Goal: Task Accomplishment & Management: Manage account settings

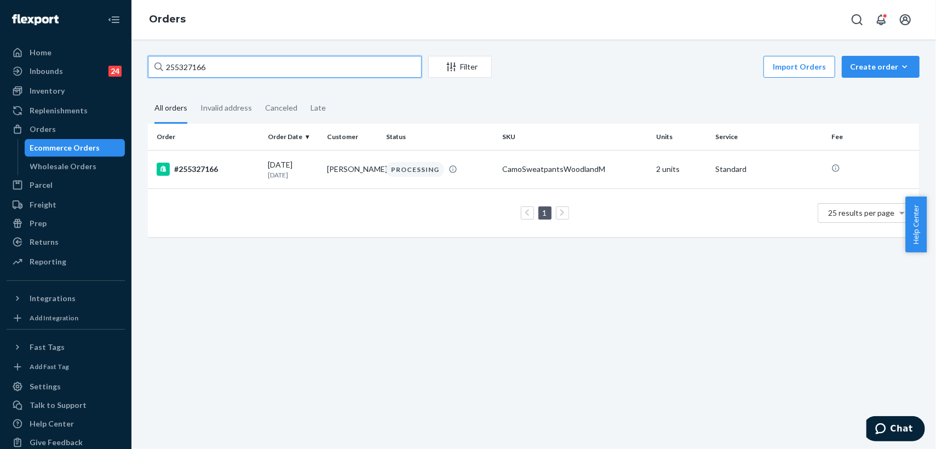
drag, startPoint x: 247, startPoint y: 70, endPoint x: 149, endPoint y: 55, distance: 98.6
click at [149, 55] on div "255327166 Filter Import Orders Create order Ecommerce order Removal order All o…" at bounding box center [533, 243] width 804 height 409
paste input "271693"
type input "255271693"
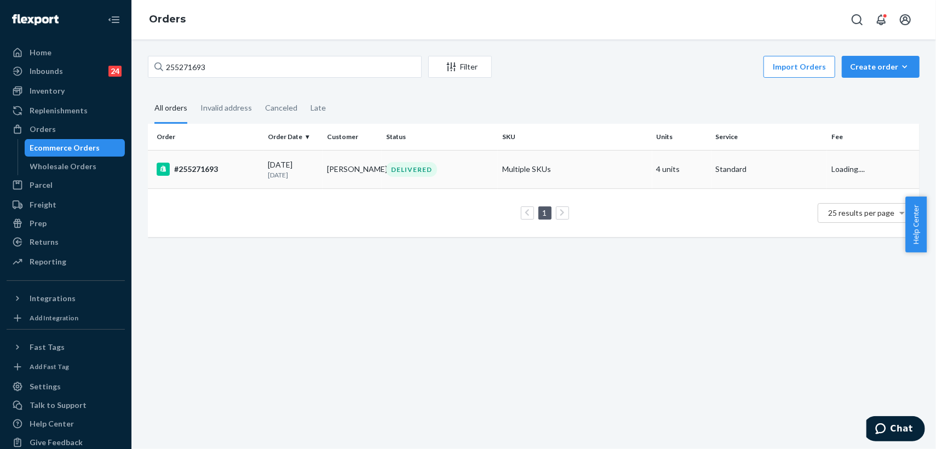
click at [460, 171] on div "DELIVERED" at bounding box center [439, 169] width 111 height 15
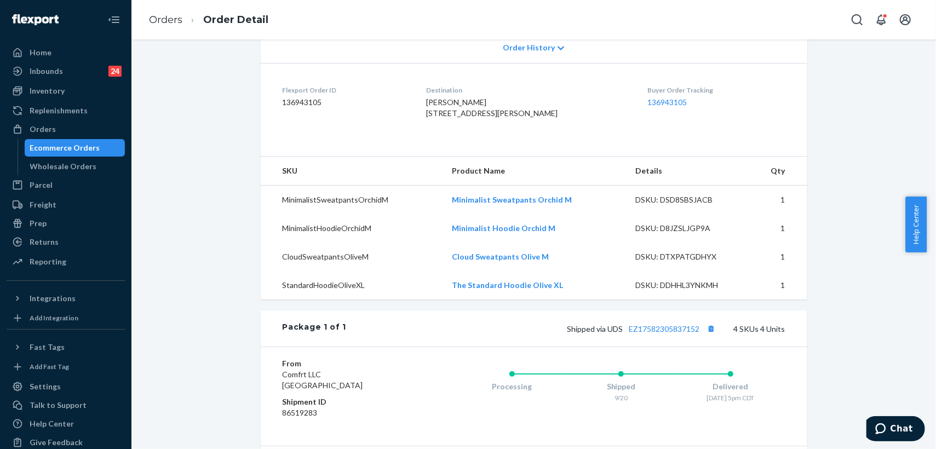
scroll to position [365, 0]
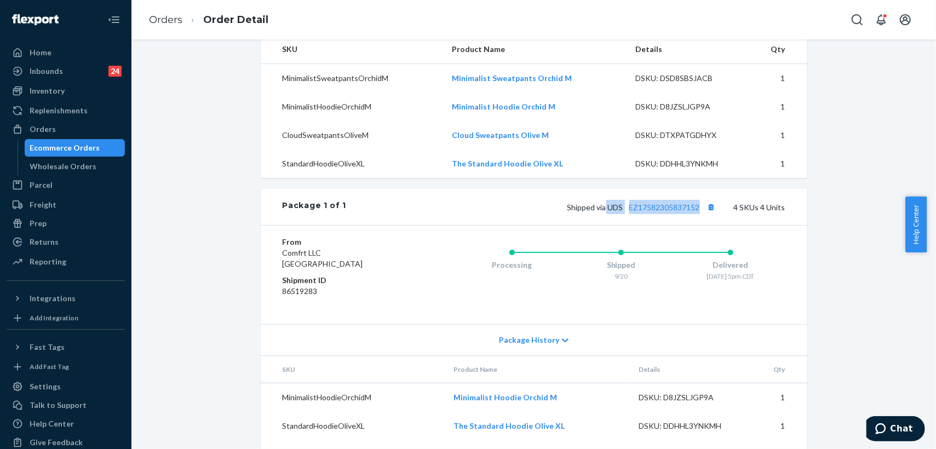
drag, startPoint x: 602, startPoint y: 229, endPoint x: 697, endPoint y: 220, distance: 95.7
click at [697, 220] on div "Package 1 of 1 Shipped via UDS EZ17582305837152 4 SKUs 4 Units" at bounding box center [534, 207] width 546 height 36
copy span "UDS EZ17582305837152"
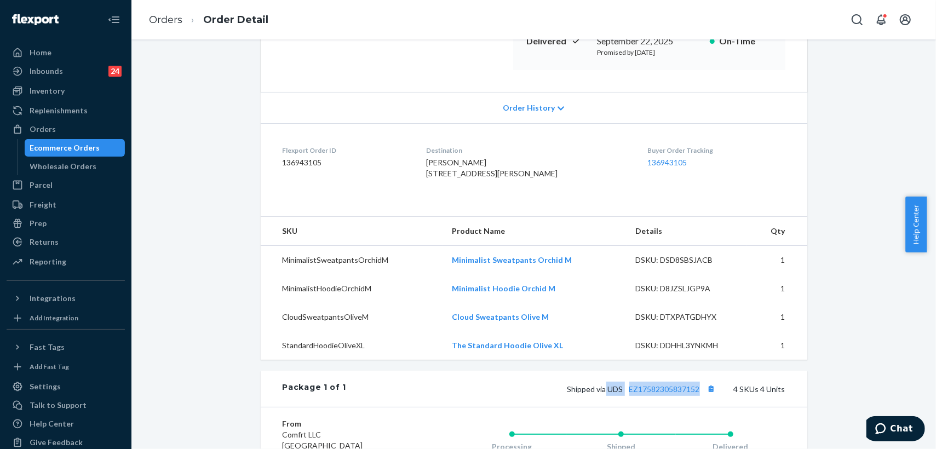
scroll to position [182, 0]
drag, startPoint x: 431, startPoint y: 173, endPoint x: 472, endPoint y: 194, distance: 46.5
click at [472, 194] on dl "Flexport Order ID 136943105 Destination [PERSON_NAME] [STREET_ADDRESS][PERSON_N…" at bounding box center [534, 165] width 546 height 82
copy span "[STREET_ADDRESS][PERSON_NAME]"
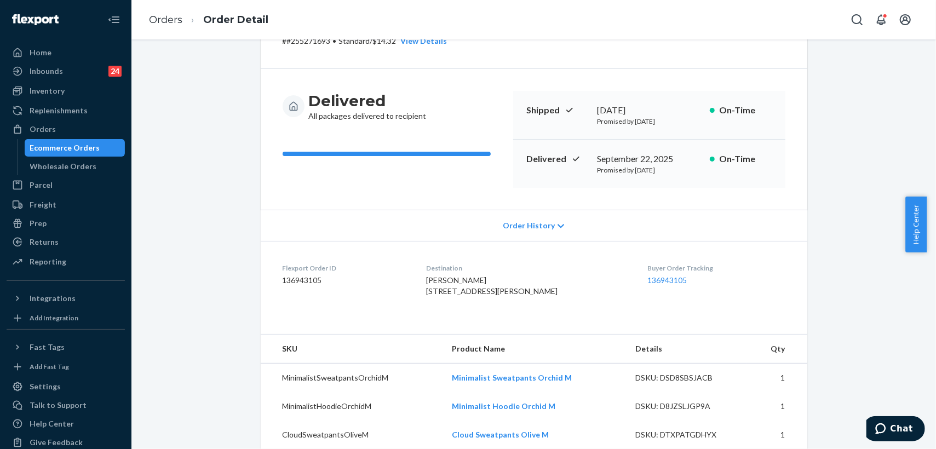
scroll to position [61, 0]
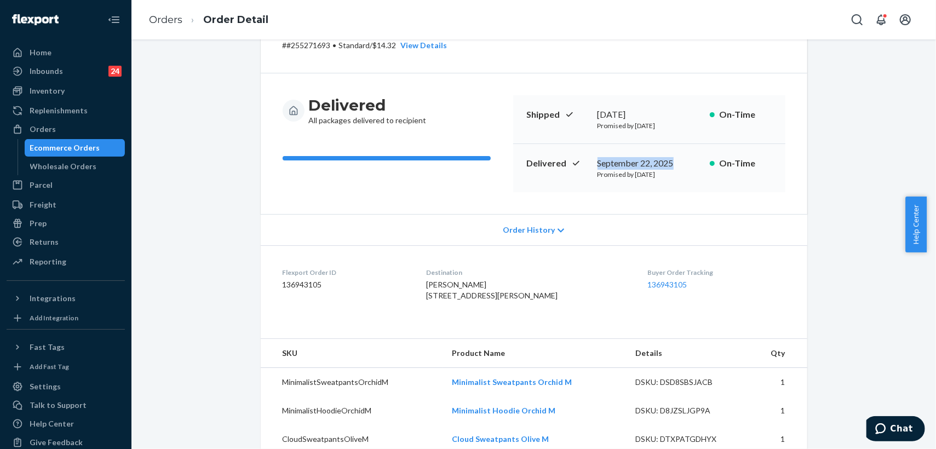
drag, startPoint x: 590, startPoint y: 162, endPoint x: 672, endPoint y: 163, distance: 82.7
click at [672, 163] on div "Delivered [DATE] Promised by [DATE] On-Time" at bounding box center [649, 168] width 272 height 48
copy div "September 22, 2025"
click at [171, 19] on link "Orders" at bounding box center [165, 20] width 33 height 12
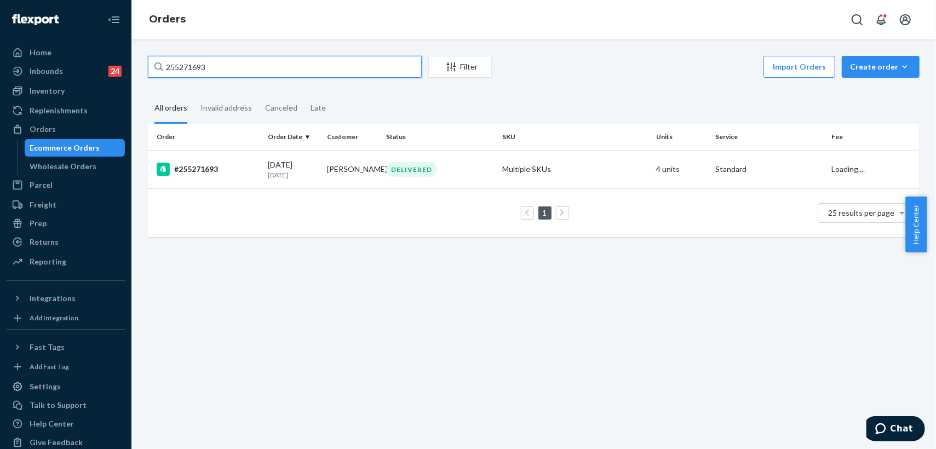
drag, startPoint x: 249, startPoint y: 64, endPoint x: 147, endPoint y: 65, distance: 101.8
click at [148, 65] on input "255271693" at bounding box center [285, 67] width 274 height 22
paste input "288"
type input "255271288"
click at [461, 175] on div "DELIVERED" at bounding box center [439, 169] width 111 height 15
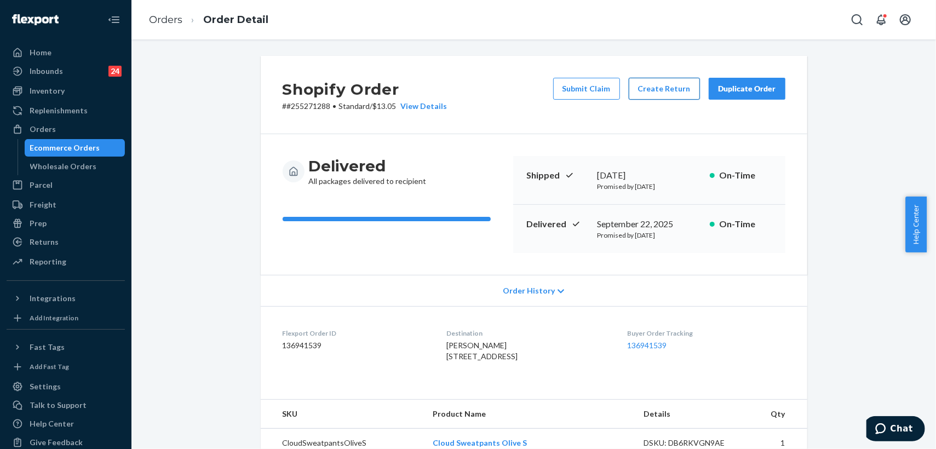
click at [657, 87] on button "Create Return" at bounding box center [663, 89] width 71 height 22
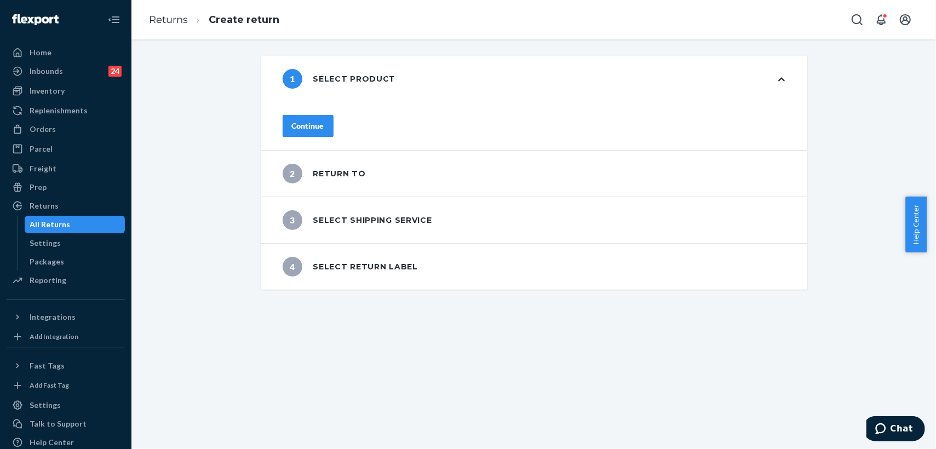
click at [333, 121] on button "Continue" at bounding box center [307, 126] width 51 height 22
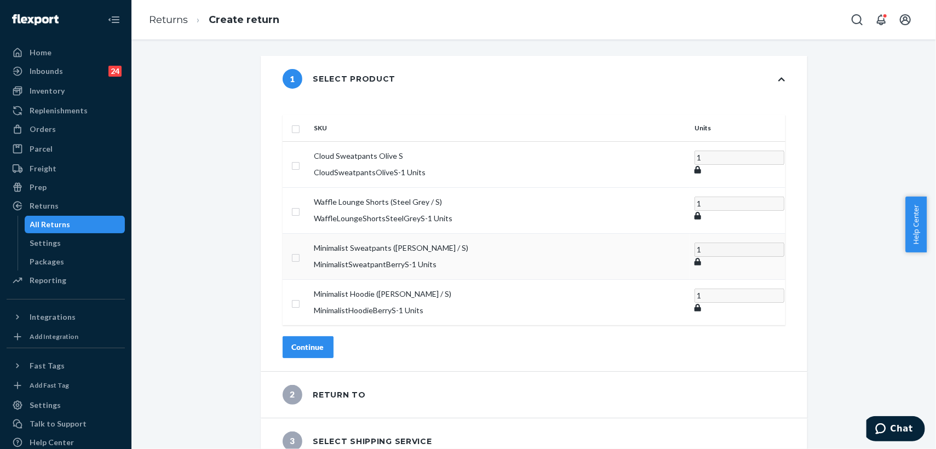
click at [300, 251] on input "checkbox" at bounding box center [295, 256] width 9 height 11
checkbox input "true"
click at [300, 296] on input "checkbox" at bounding box center [295, 301] width 9 height 11
checkbox input "true"
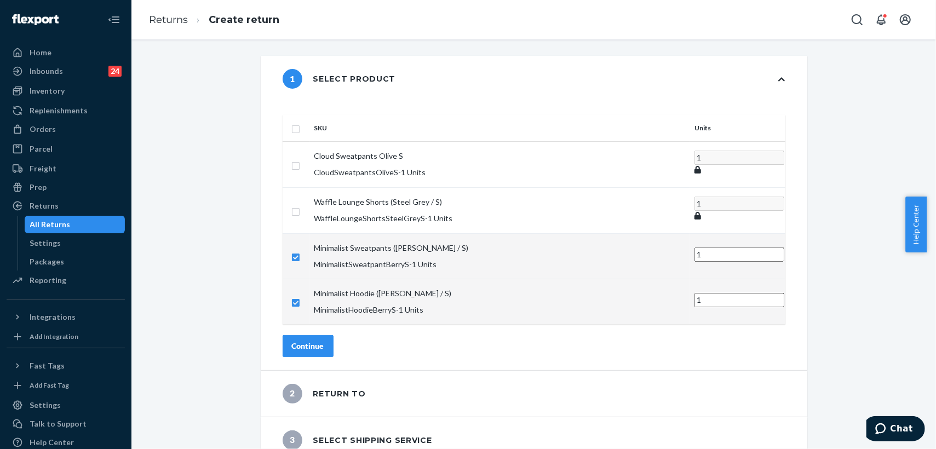
click at [324, 340] on div "Continue" at bounding box center [308, 345] width 32 height 11
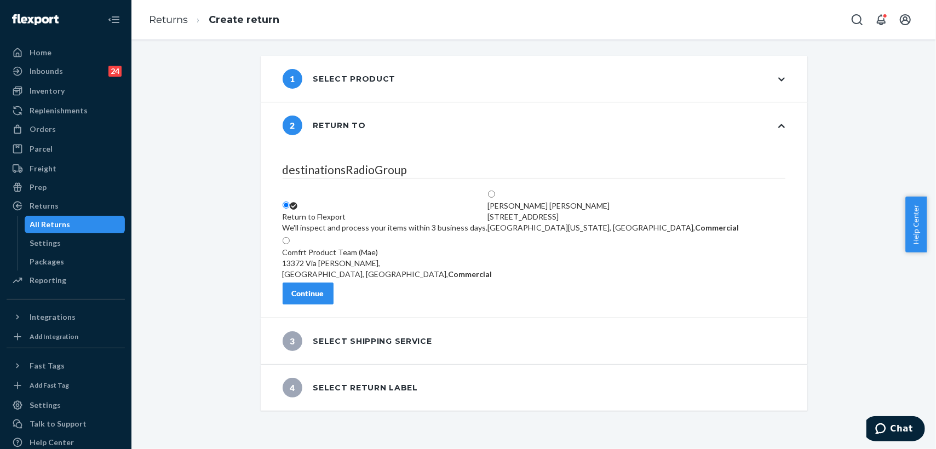
click at [324, 299] on div "Continue" at bounding box center [308, 293] width 32 height 11
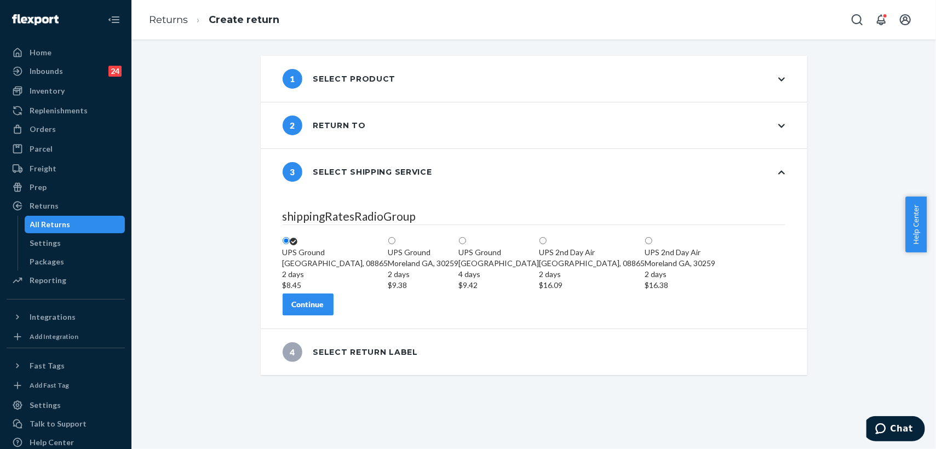
click at [324, 310] on div "Continue" at bounding box center [308, 304] width 32 height 11
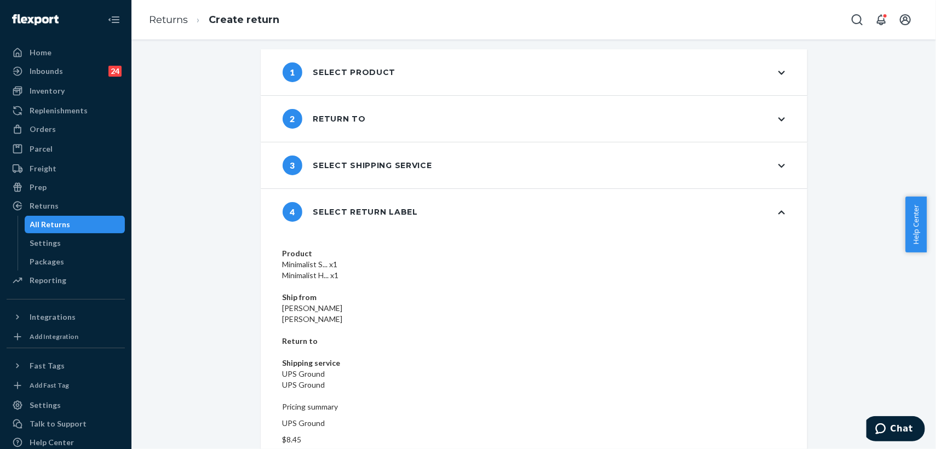
scroll to position [9, 0]
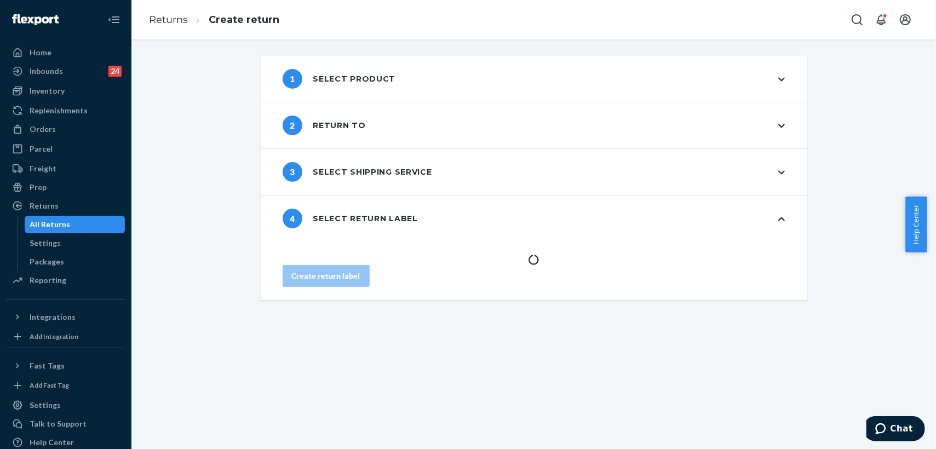
scroll to position [0, 0]
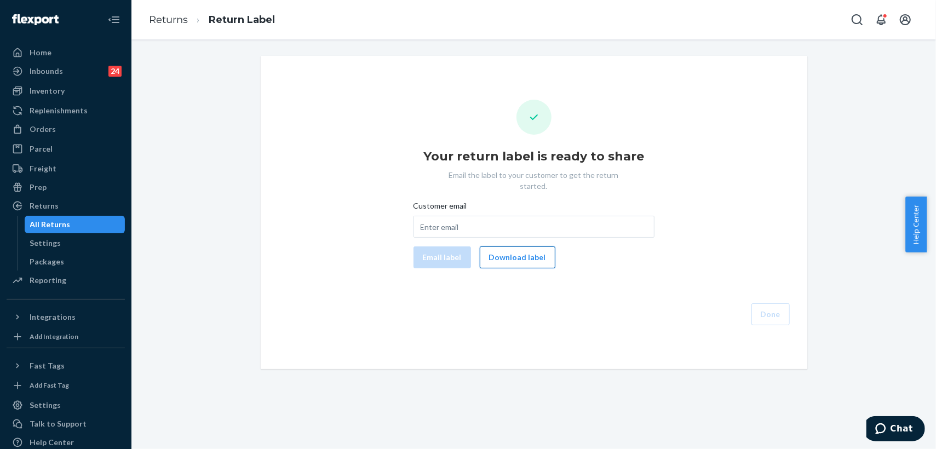
click at [511, 250] on button "Download label" at bounding box center [518, 257] width 76 height 22
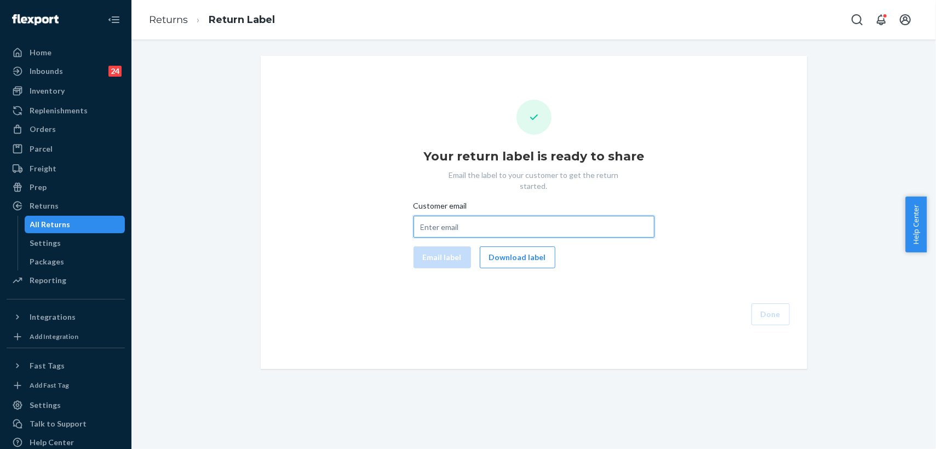
click at [489, 216] on input "Customer email" at bounding box center [533, 227] width 241 height 22
paste input "mechambless10@gmail.com"
type input "mechambless10@gmail.com"
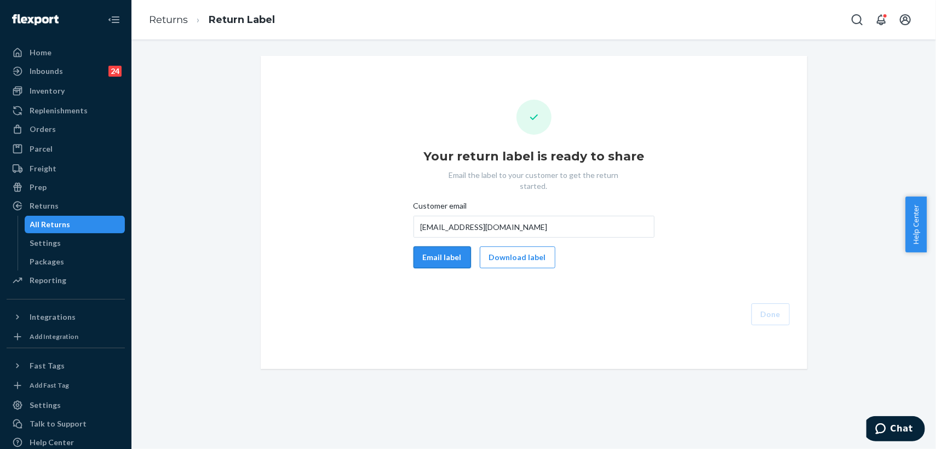
click at [447, 246] on button "Email label" at bounding box center [441, 257] width 57 height 22
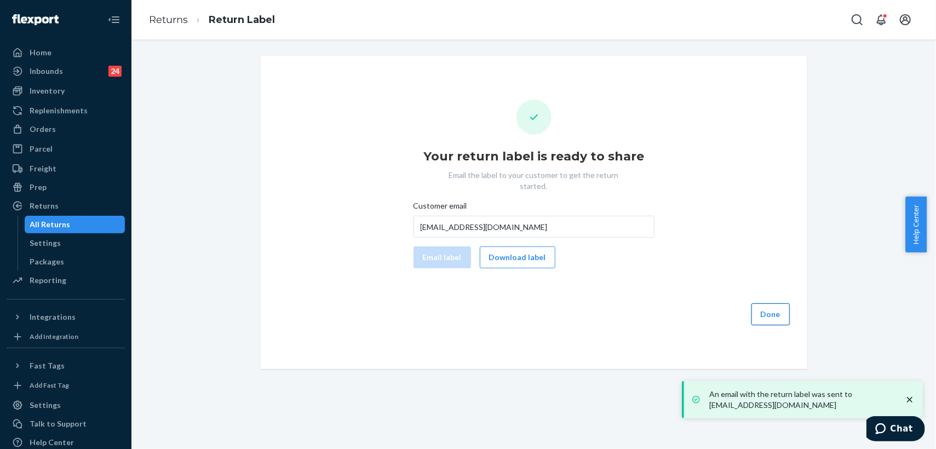
click at [765, 303] on button "Done" at bounding box center [770, 314] width 38 height 22
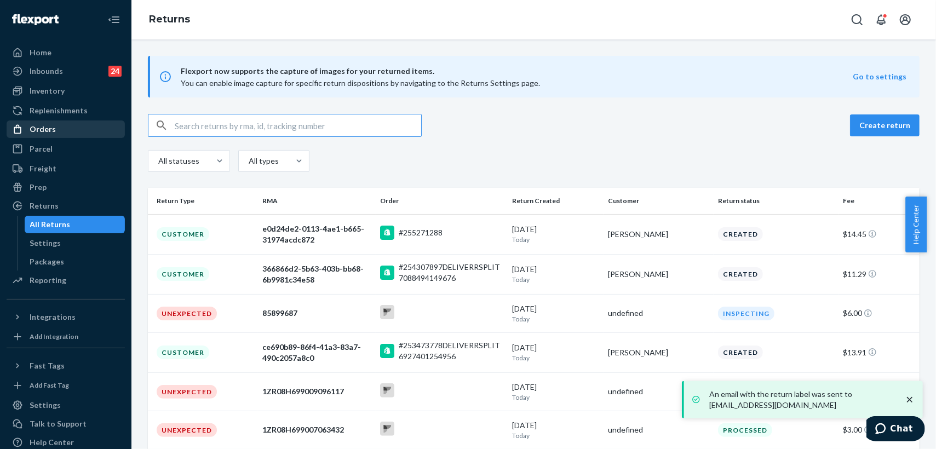
click at [54, 127] on div "Orders" at bounding box center [66, 129] width 116 height 15
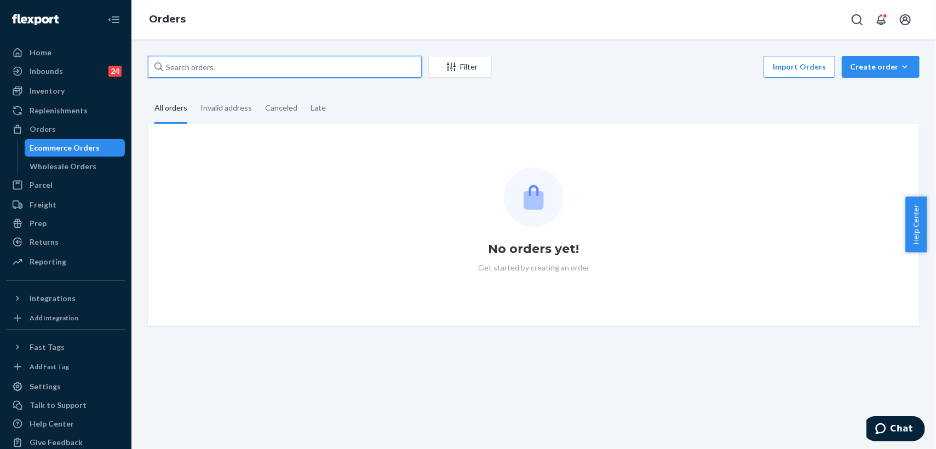
click at [226, 63] on input "text" at bounding box center [285, 67] width 274 height 22
paste input "255273923"
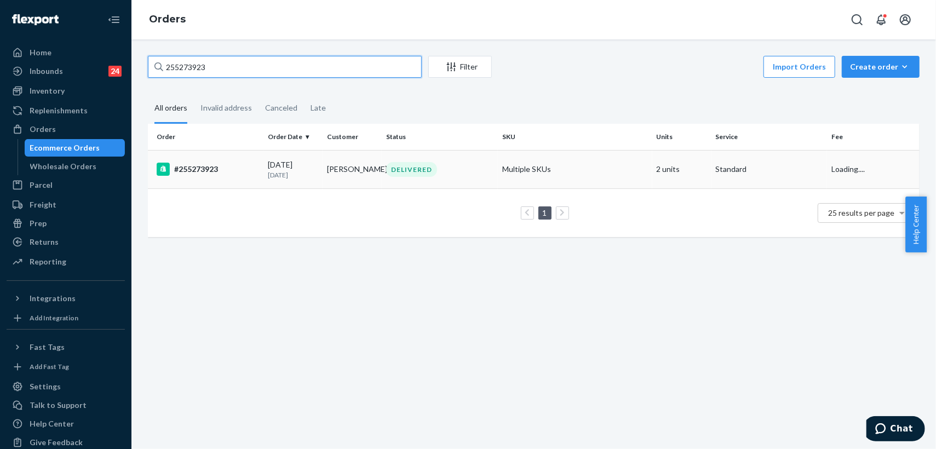
type input "255273923"
click at [359, 168] on td "Michele Muschke" at bounding box center [351, 169] width 59 height 38
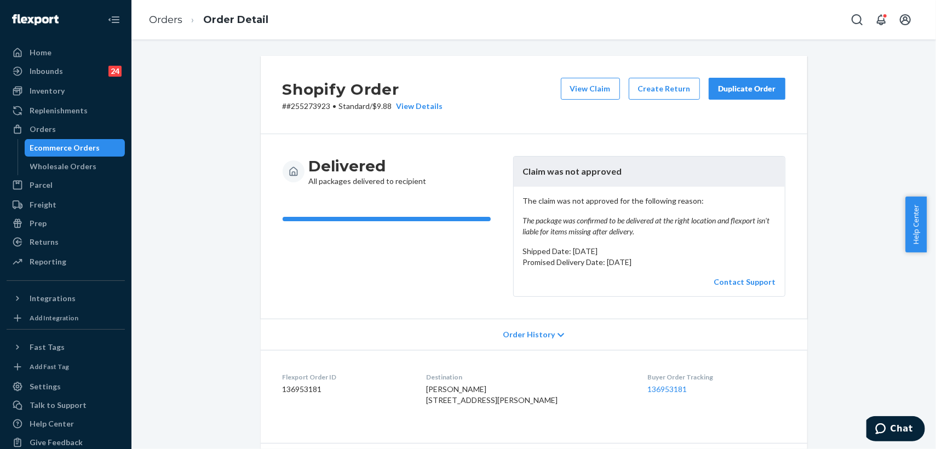
click at [744, 88] on div "Duplicate Order" at bounding box center [747, 88] width 58 height 11
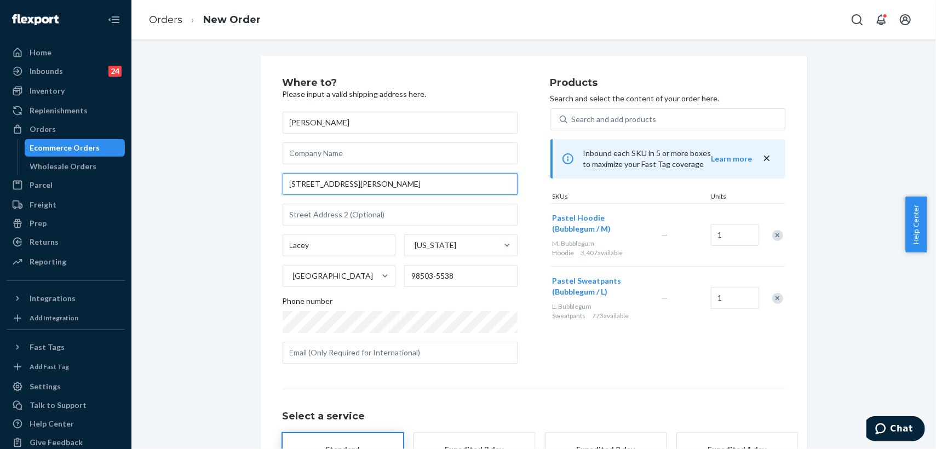
drag, startPoint x: 379, startPoint y: 188, endPoint x: 250, endPoint y: 178, distance: 129.5
click at [252, 178] on div "Where to? Please input a valid shipping address here. Michele Muschke 4008 Stik…" at bounding box center [533, 299] width 563 height 487
paste input "Lacey WA 98503"
type input "4008 Stikes Dr SE Lacey WA 98503"
type input "98503"
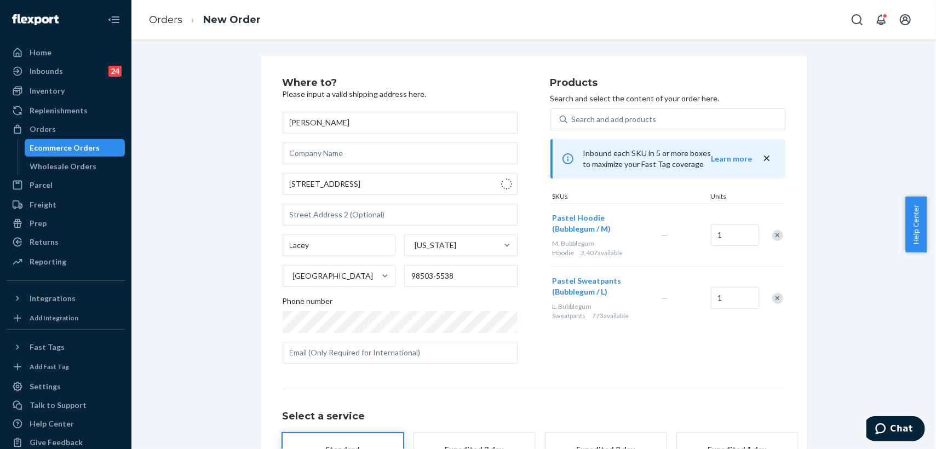
type input "4008 Stikes Dr SE"
click at [355, 358] on input "text" at bounding box center [399, 353] width 235 height 22
paste input "green_eyed_beauty@icloud.com"
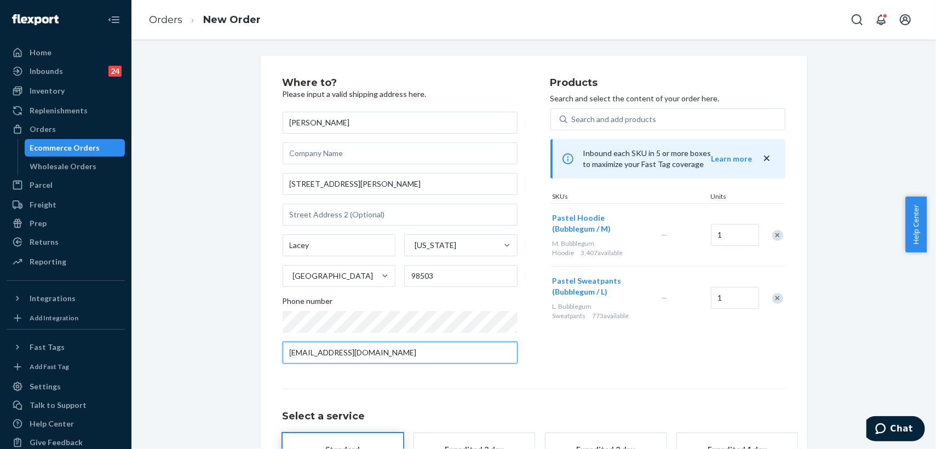
type input "green_eyed_beauty@icloud.com"
click at [620, 369] on div "Products Search and select the content of your order here. Search and add produ…" at bounding box center [667, 225] width 235 height 295
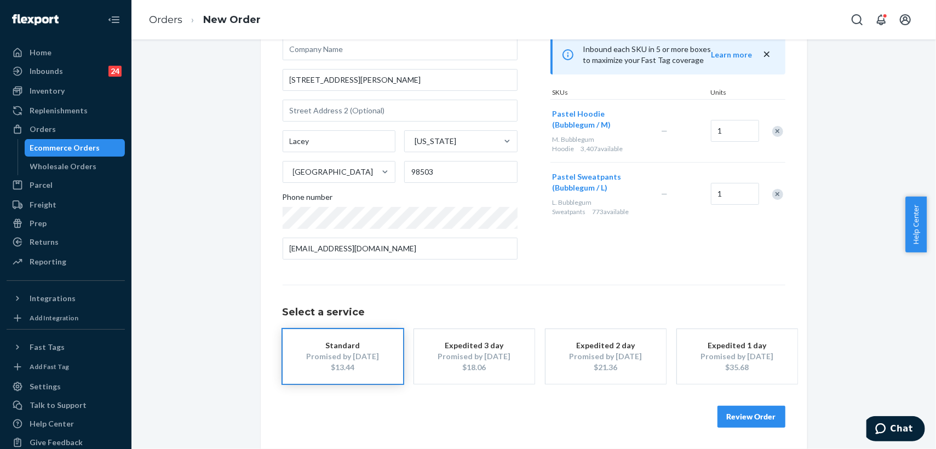
scroll to position [105, 0]
click at [746, 413] on button "Review Order" at bounding box center [751, 416] width 68 height 22
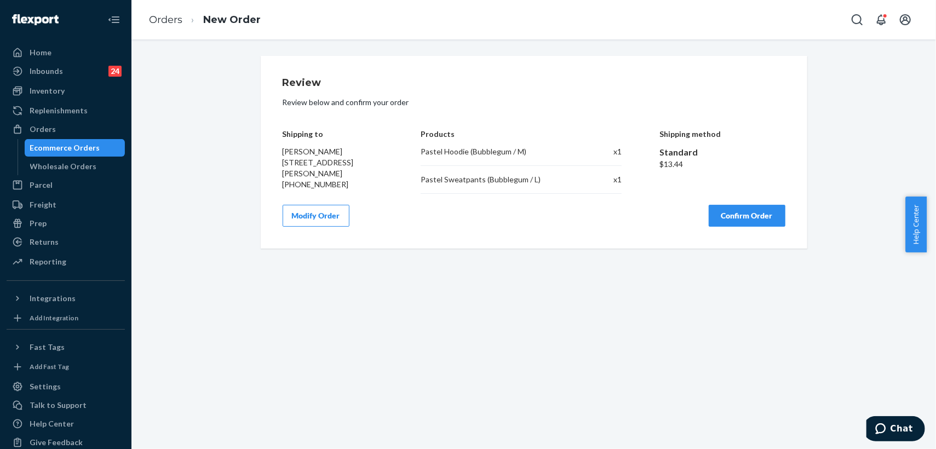
scroll to position [0, 0]
click at [754, 211] on button "Confirm Order" at bounding box center [746, 216] width 77 height 22
